Goal: Find specific page/section: Find specific page/section

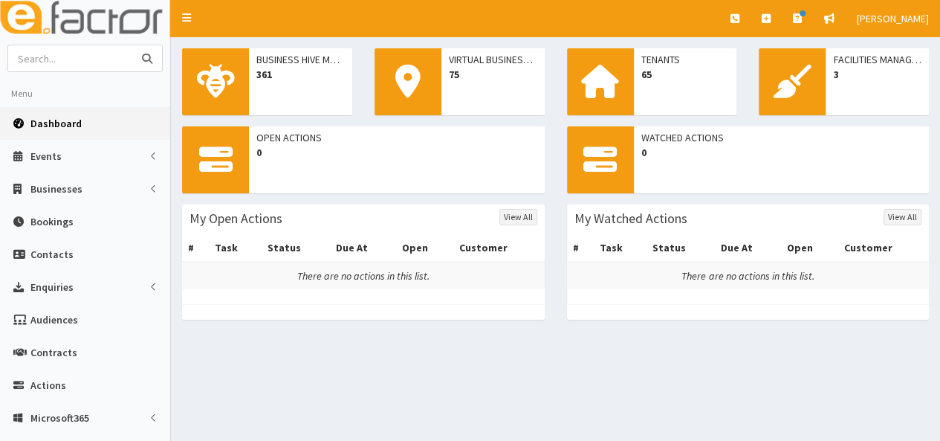
click at [85, 57] on input "text" at bounding box center [70, 58] width 125 height 26
type input "energie"
click at [132, 45] on button "submit" at bounding box center [147, 58] width 30 height 26
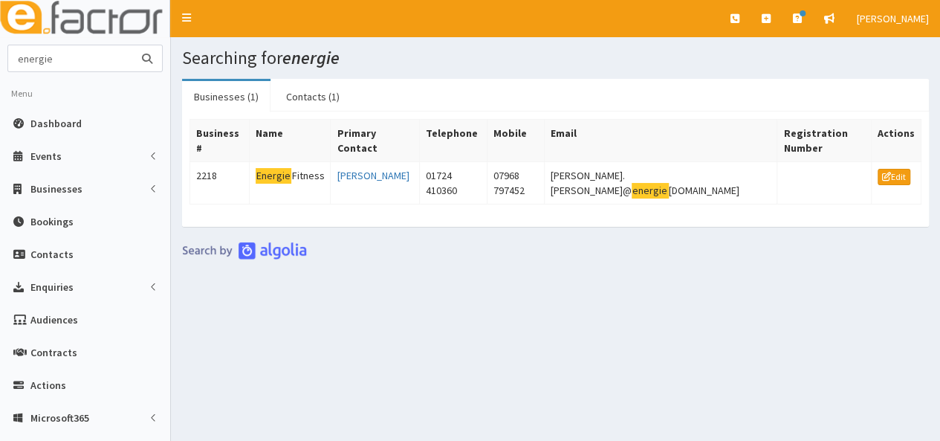
drag, startPoint x: 76, startPoint y: 62, endPoint x: 0, endPoint y: 66, distance: 75.9
click at [0, 66] on section "energie Menu Dashboard Events Events Campaigns" at bounding box center [85, 341] width 170 height 593
type input "[PERSON_NAME]"
click at [132, 45] on button "submit" at bounding box center [147, 58] width 30 height 26
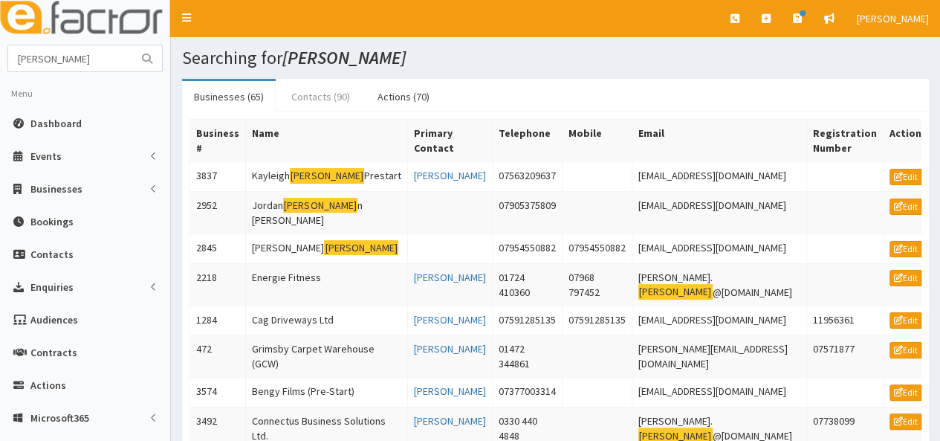
click at [305, 97] on link "Contacts (90)" at bounding box center [320, 96] width 82 height 31
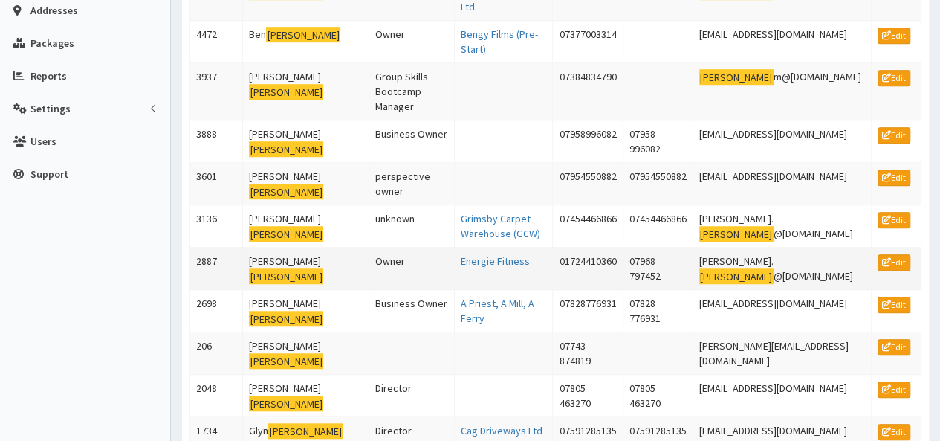
scroll to position [446, 0]
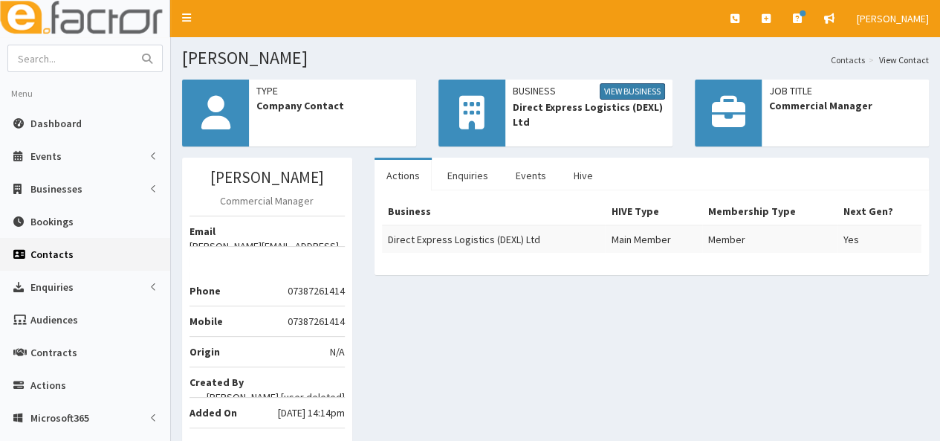
click at [602, 90] on link "View Business" at bounding box center [632, 91] width 65 height 16
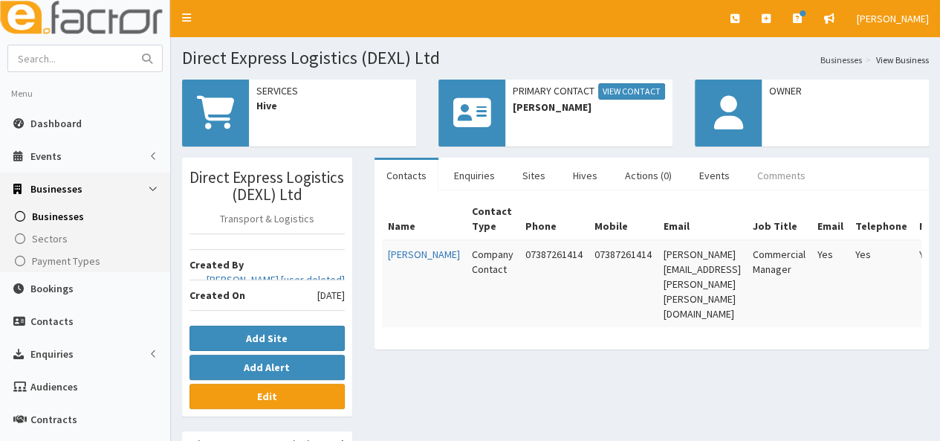
click at [750, 175] on link "Comments" at bounding box center [781, 175] width 72 height 31
